Goal: Find specific page/section: Find specific page/section

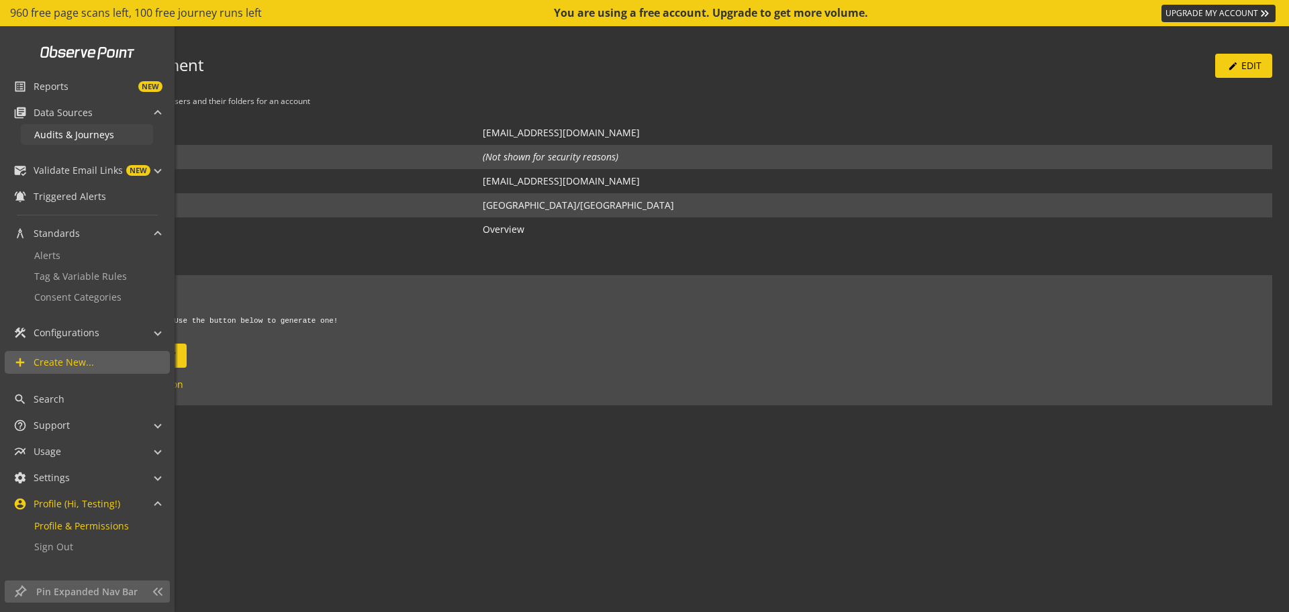
click at [87, 130] on span "Audits & Journeys" at bounding box center [74, 134] width 80 height 13
